Goal: Transaction & Acquisition: Subscribe to service/newsletter

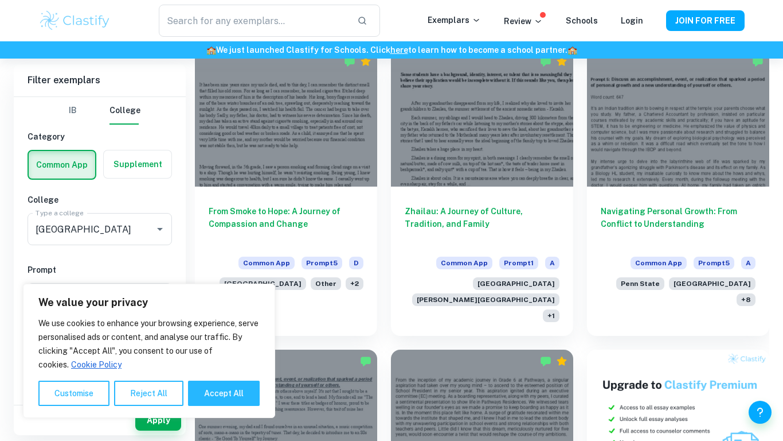
scroll to position [336, 0]
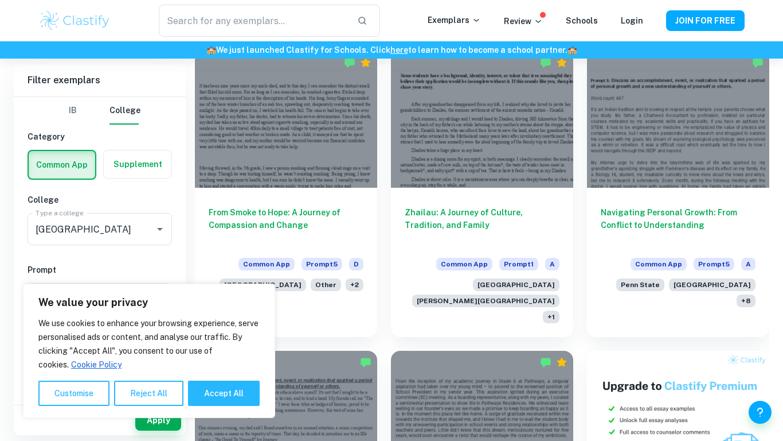
click at [380, 260] on div "Zhailau: A Journey of Culture, Tradition, and Family Common App Prompt 1 A [GEO…" at bounding box center [475, 186] width 196 height 299
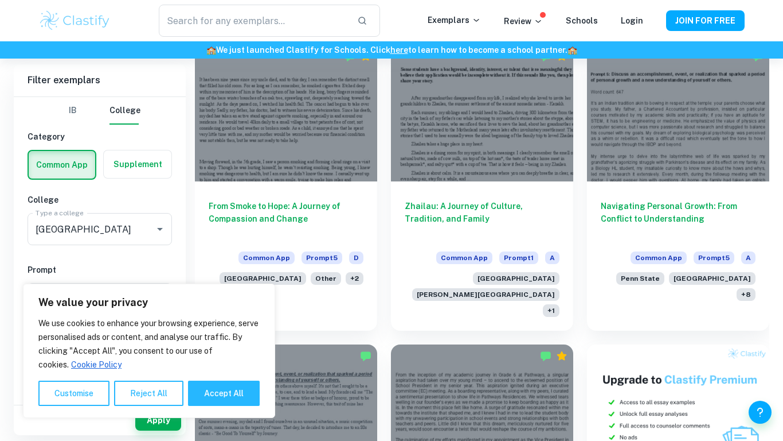
scroll to position [342, 0]
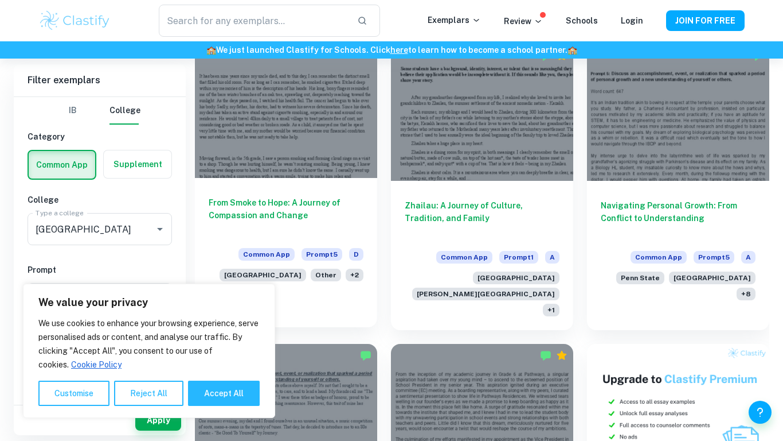
click at [301, 209] on h6 "From Smoke to Hope: A Journey of Compassion and Change" at bounding box center [286, 215] width 155 height 38
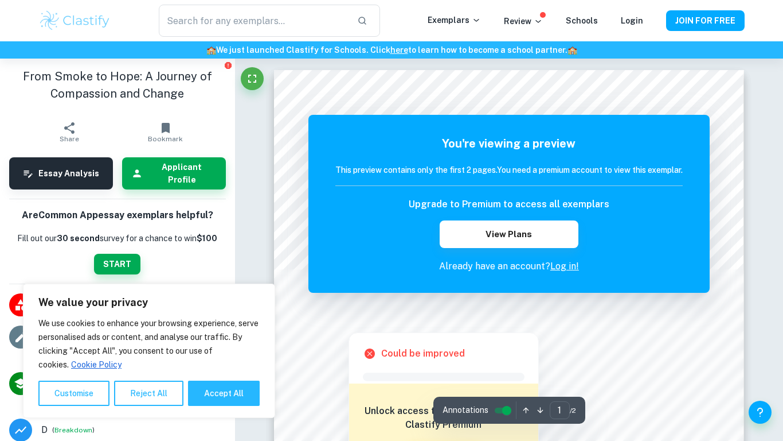
click at [669, 315] on div at bounding box center [510, 312] width 344 height 13
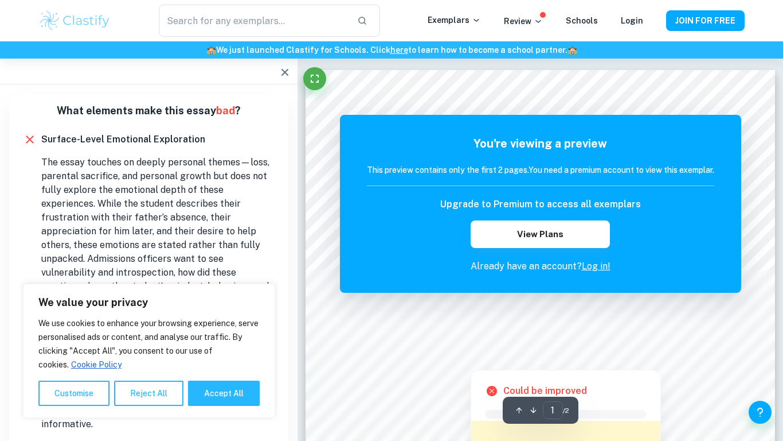
click at [642, 336] on div at bounding box center [676, 337] width 72 height 14
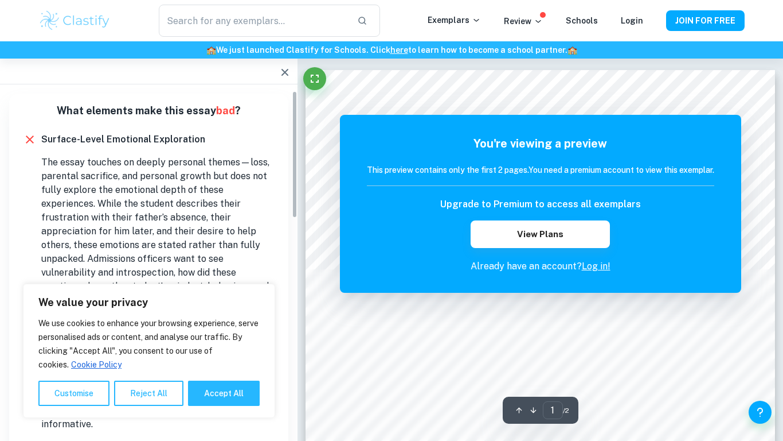
scroll to position [28, 0]
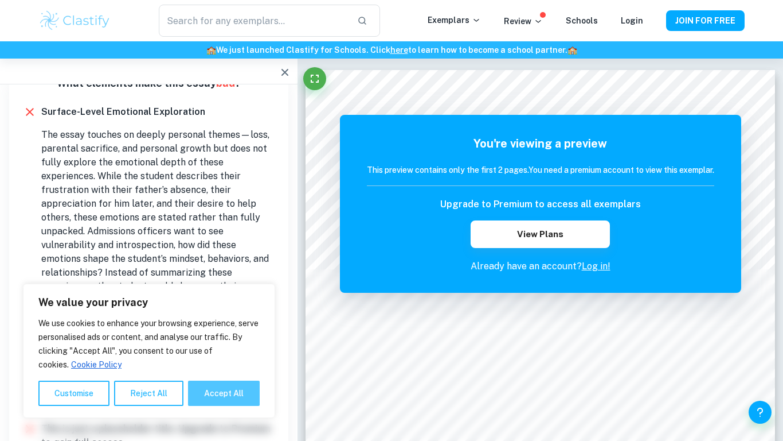
click at [231, 395] on button "Accept All" at bounding box center [224, 392] width 72 height 25
checkbox input "true"
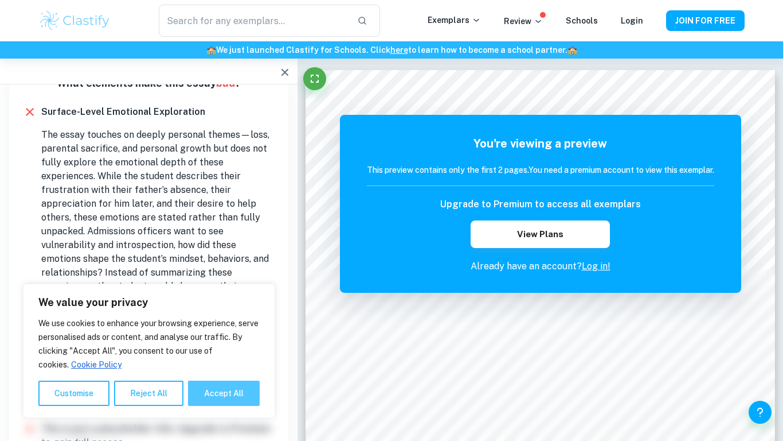
checkbox input "true"
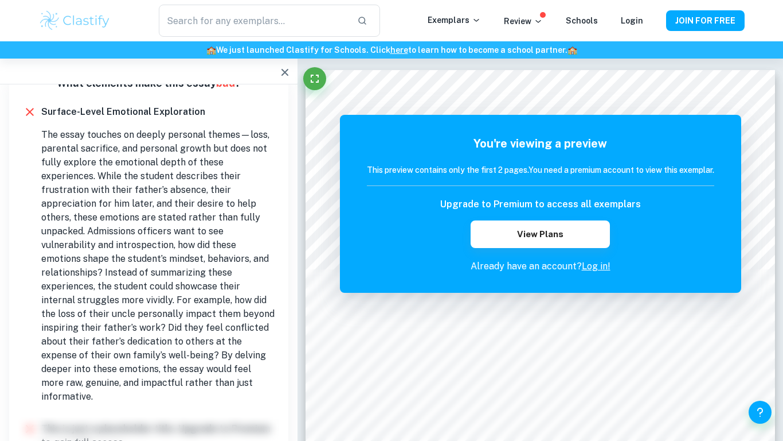
scroll to position [0, 0]
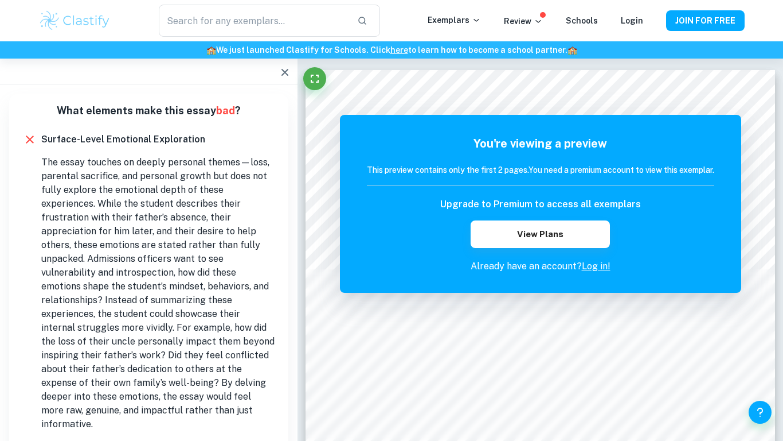
click at [284, 79] on icon "button" at bounding box center [285, 72] width 14 height 14
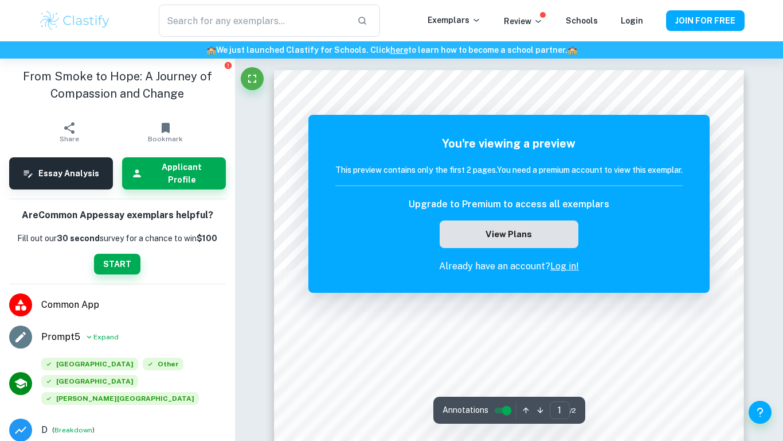
click at [536, 246] on button "View Plans" at bounding box center [509, 234] width 139 height 28
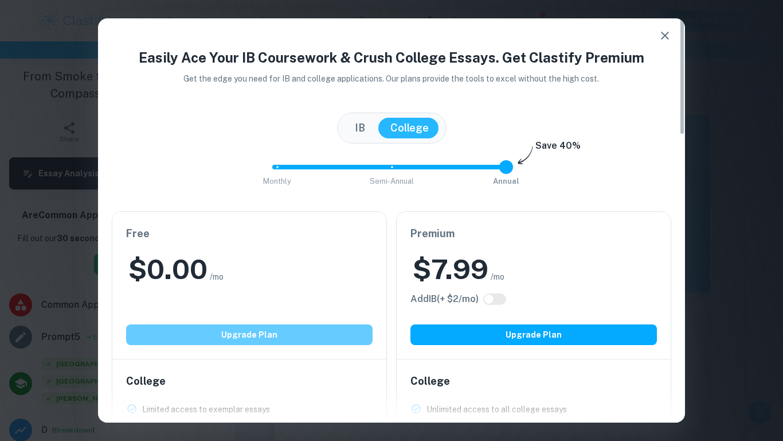
click at [325, 333] on button "Upgrade Plan" at bounding box center [249, 334] width 247 height 21
